Goal: Task Accomplishment & Management: Manage account settings

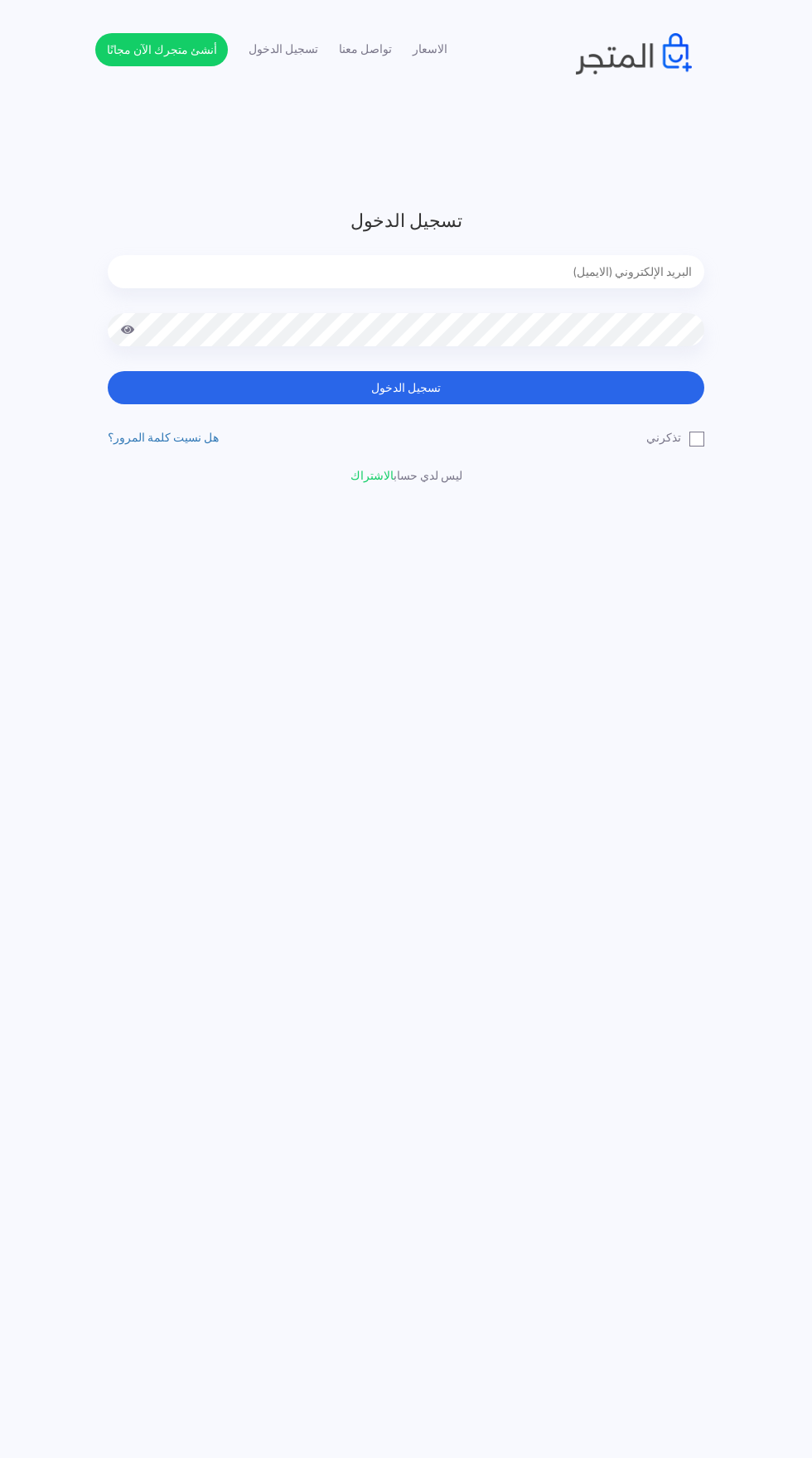
click at [639, 266] on input "email" at bounding box center [406, 272] width 597 height 34
type input "noha_mae86@yahoo.com"
click at [107, 371] on button "تسجيل الدخول" at bounding box center [406, 388] width 597 height 34
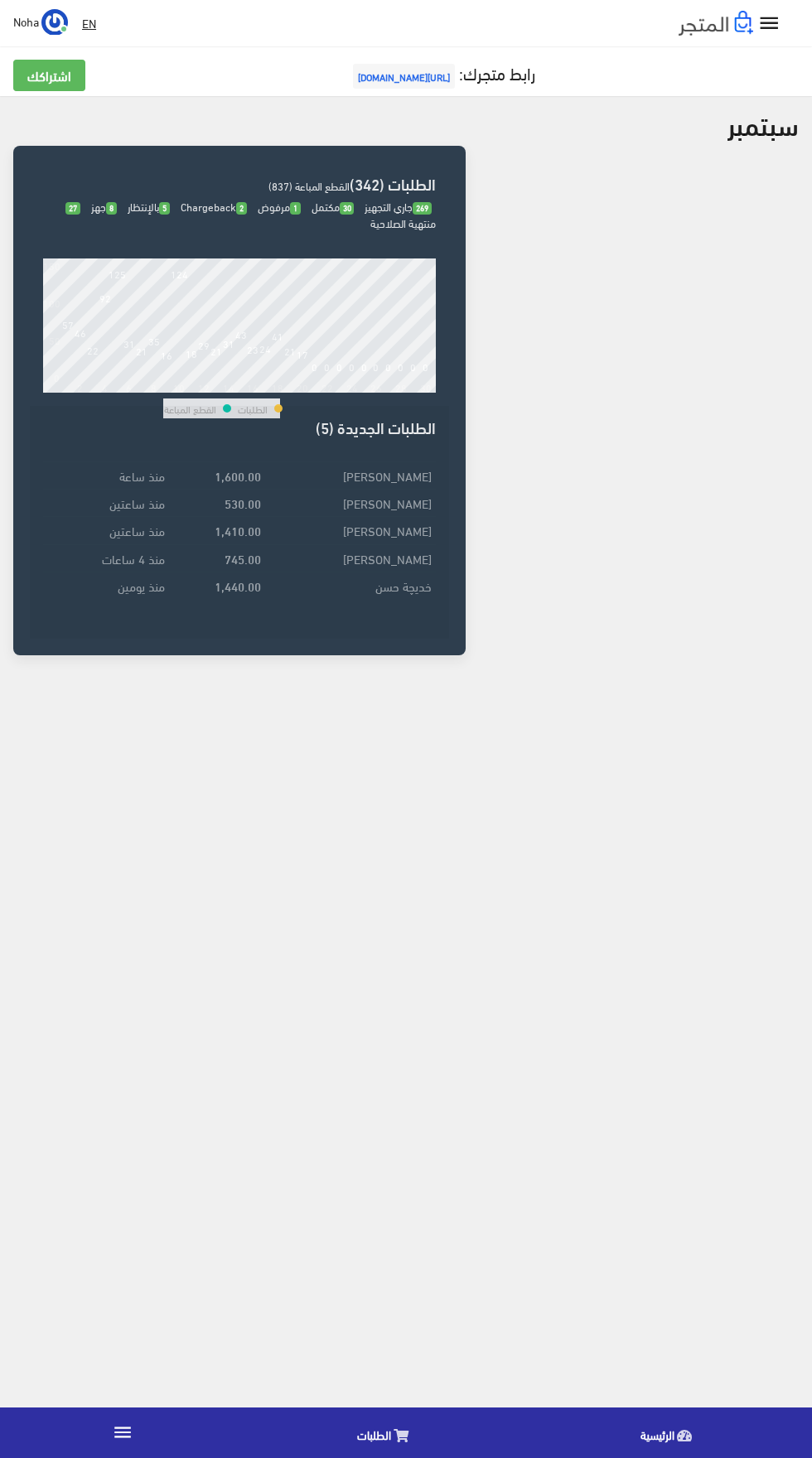
click at [391, 1433] on link "الطلبات" at bounding box center [387, 1433] width 283 height 42
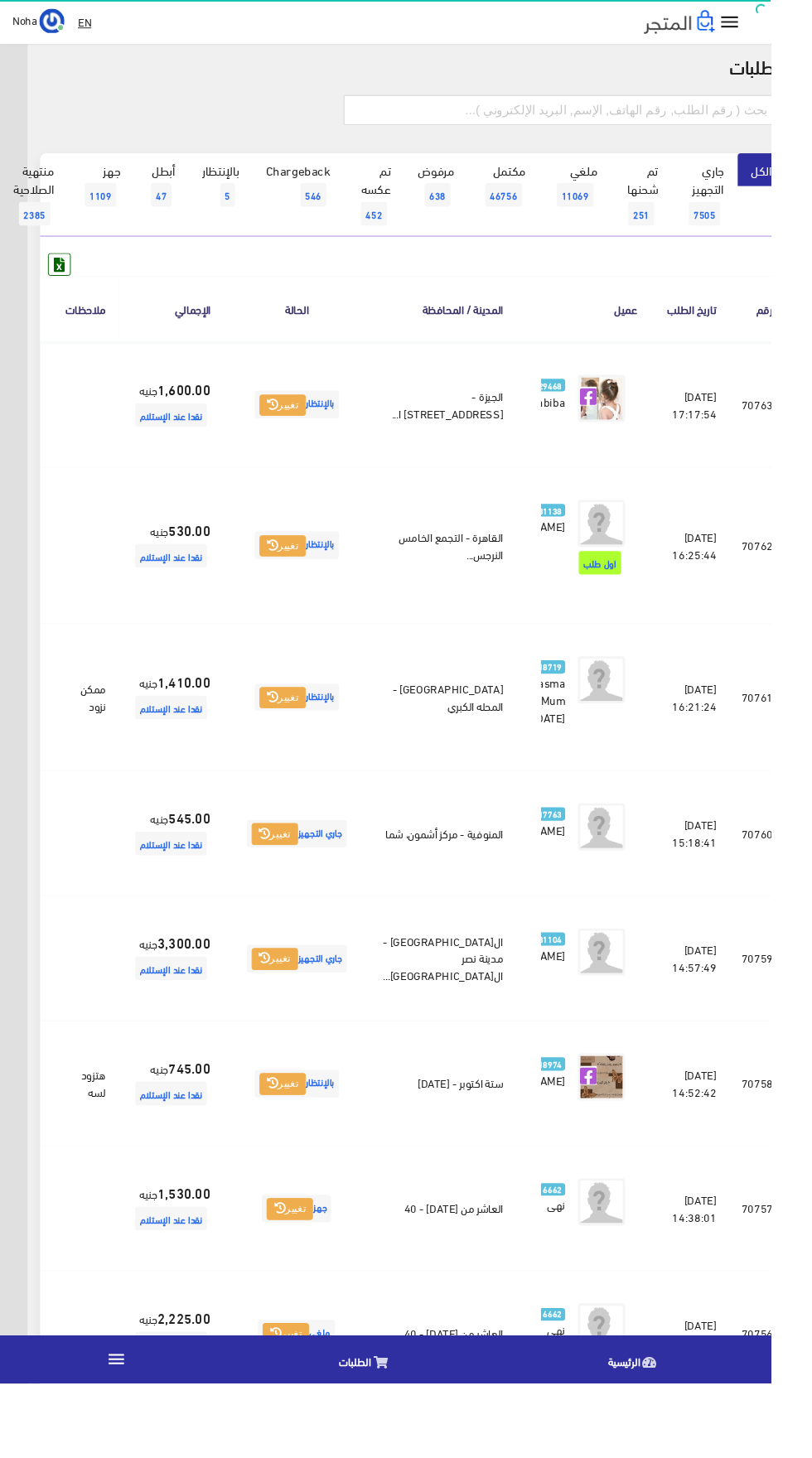
scroll to position [26, -43]
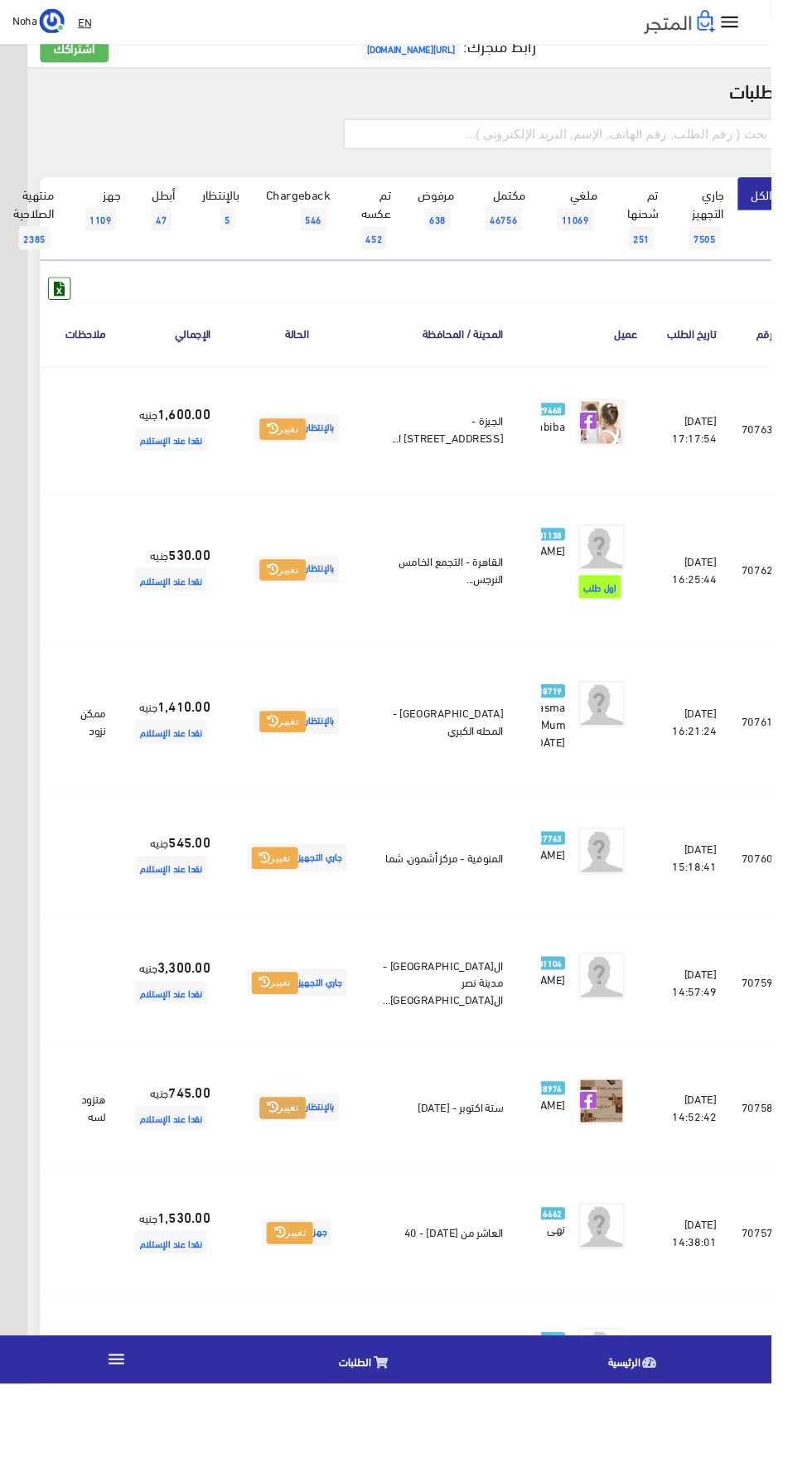
click at [293, 1173] on icon at bounding box center [287, 1166] width 12 height 12
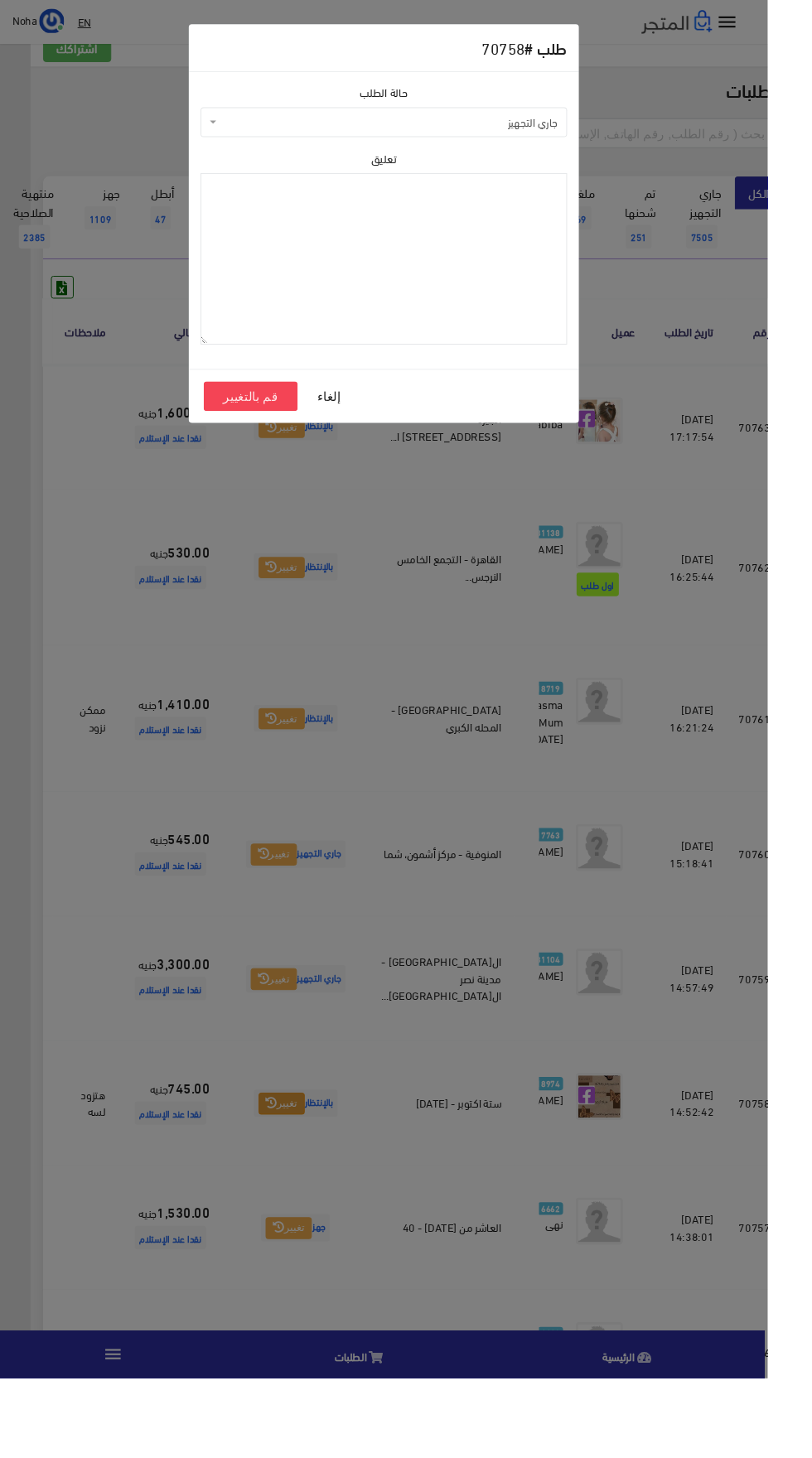
click at [539, 126] on span "جاري التجهيز" at bounding box center [411, 129] width 356 height 16
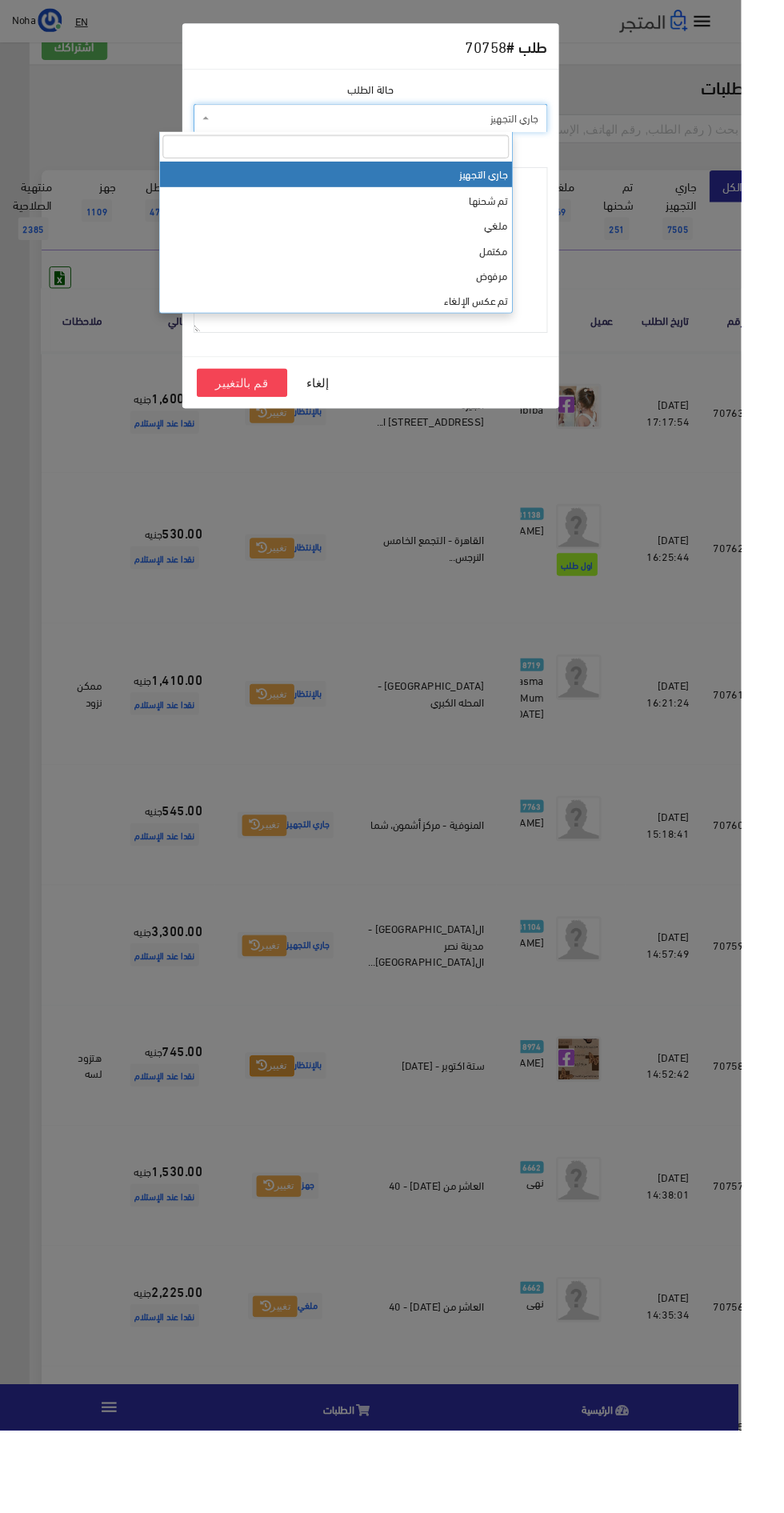
select select "3"
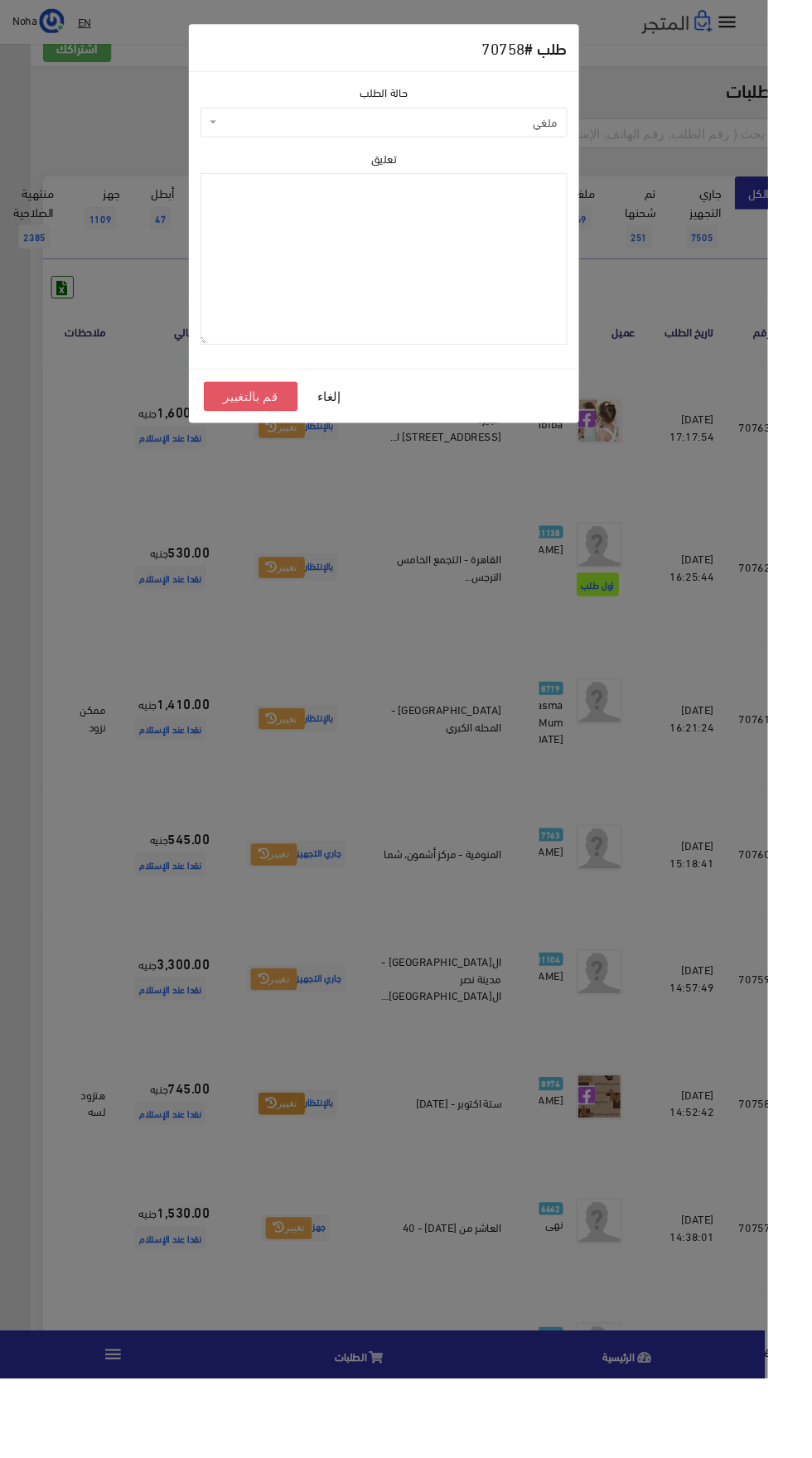
click at [250, 433] on button "قم بالتغيير" at bounding box center [265, 418] width 100 height 32
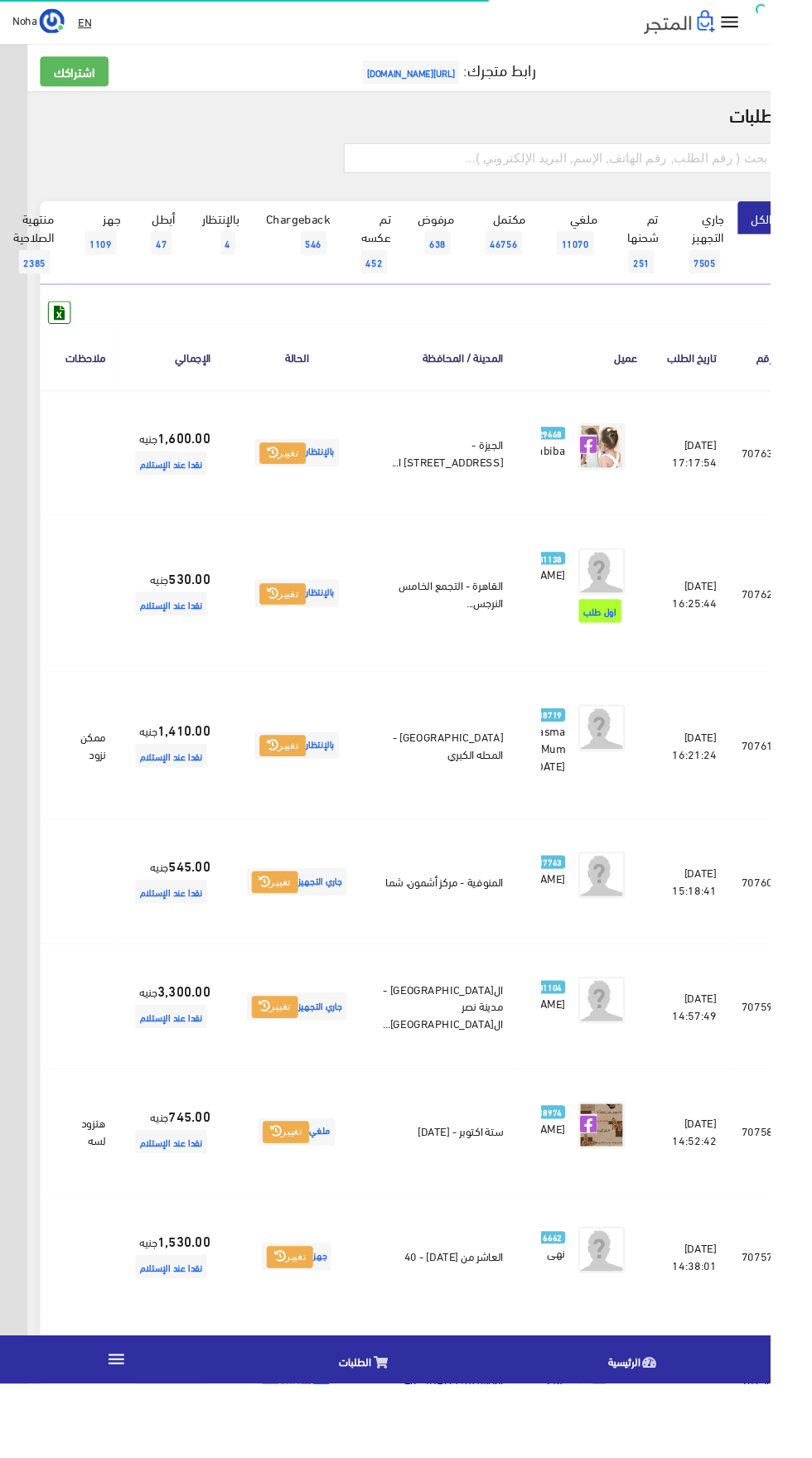
scroll to position [0, -43]
click at [28, 793] on icon at bounding box center [21, 786] width 15 height 13
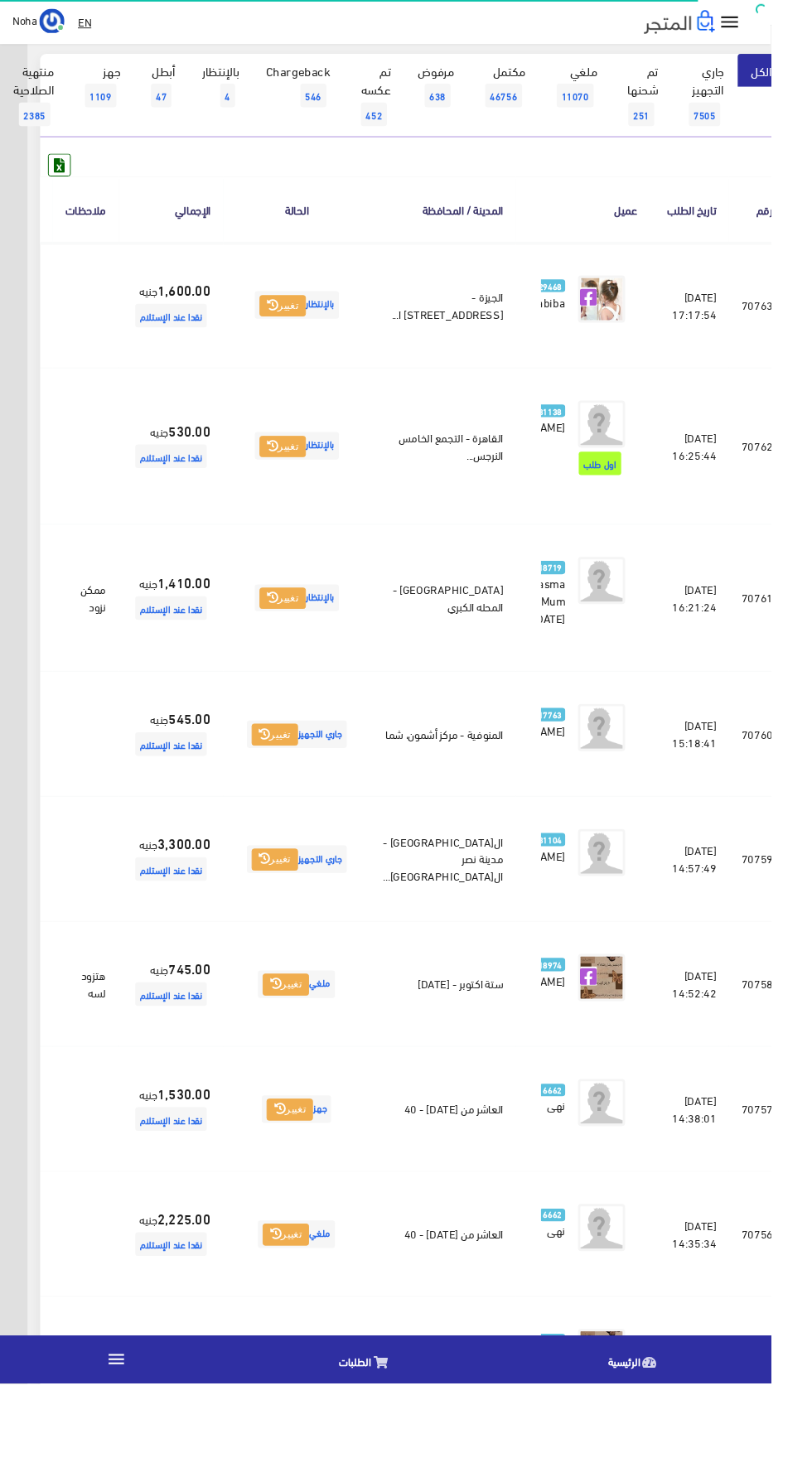
scroll to position [158, -43]
